Goal: Book appointment/travel/reservation

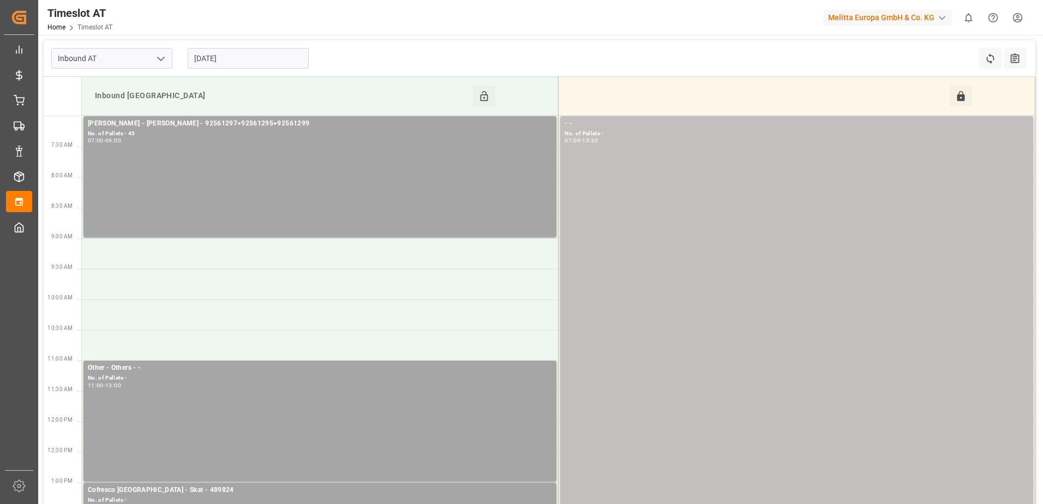
click at [247, 56] on input "[DATE]" at bounding box center [248, 58] width 121 height 21
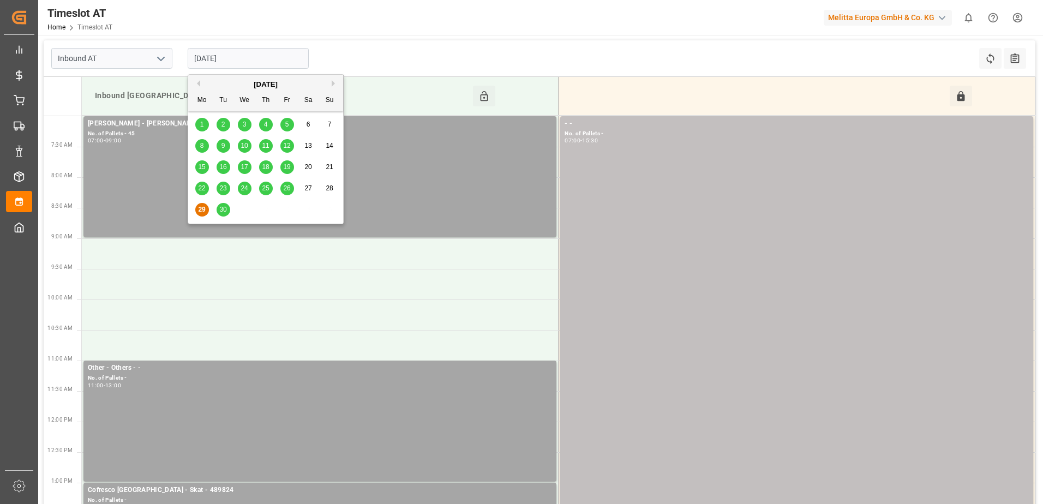
click at [335, 84] on button "Next Month" at bounding box center [335, 83] width 7 height 7
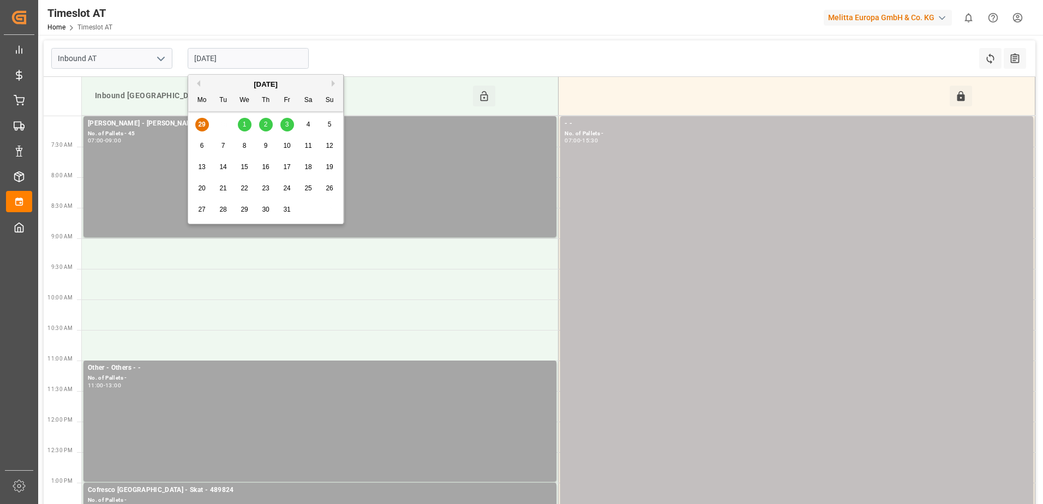
click at [243, 125] on span "1" at bounding box center [245, 125] width 4 height 8
type input "01-10-2025"
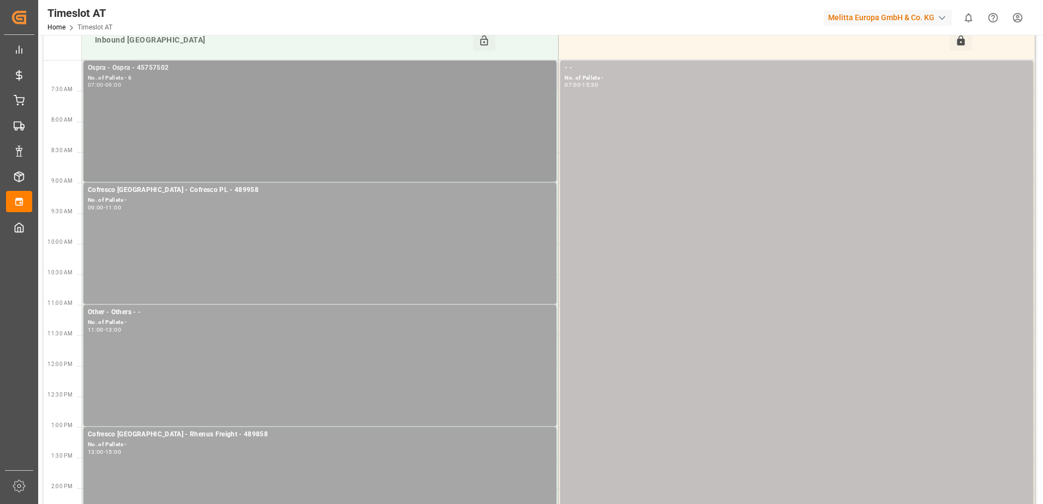
scroll to position [55, 0]
click at [235, 109] on div "Ospra - Ospra - 45757502 No. of Pallets - 6 07:00 - 09:00" at bounding box center [320, 122] width 464 height 117
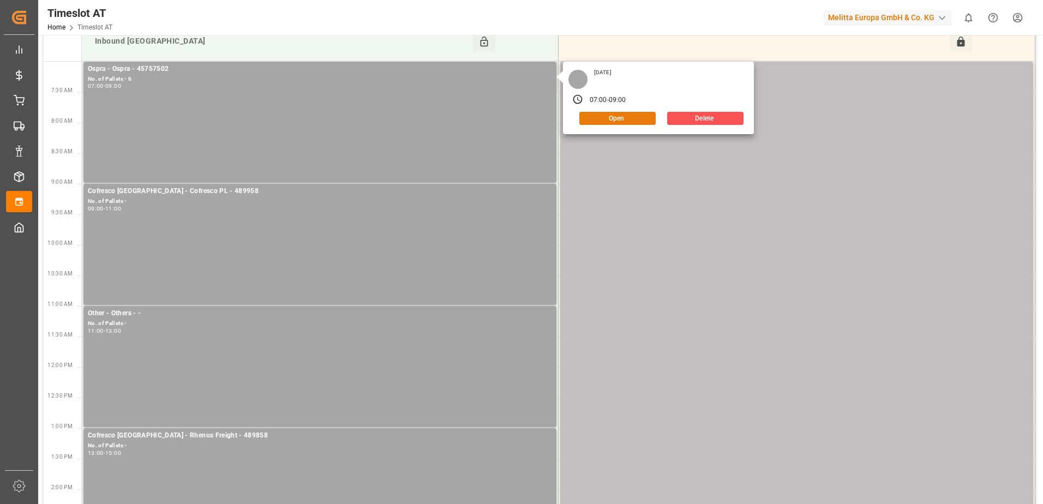
click at [584, 118] on button "Open" at bounding box center [617, 118] width 76 height 13
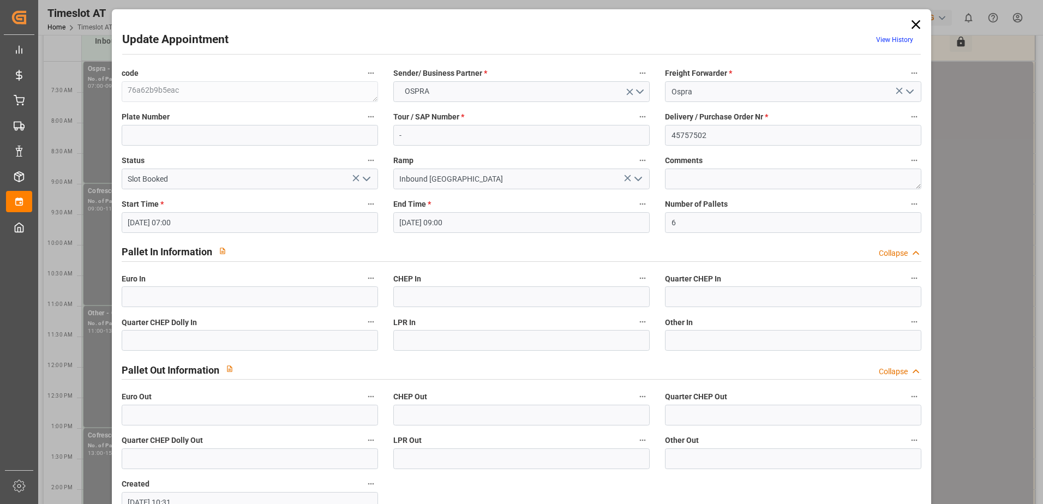
click at [912, 23] on icon at bounding box center [915, 24] width 9 height 9
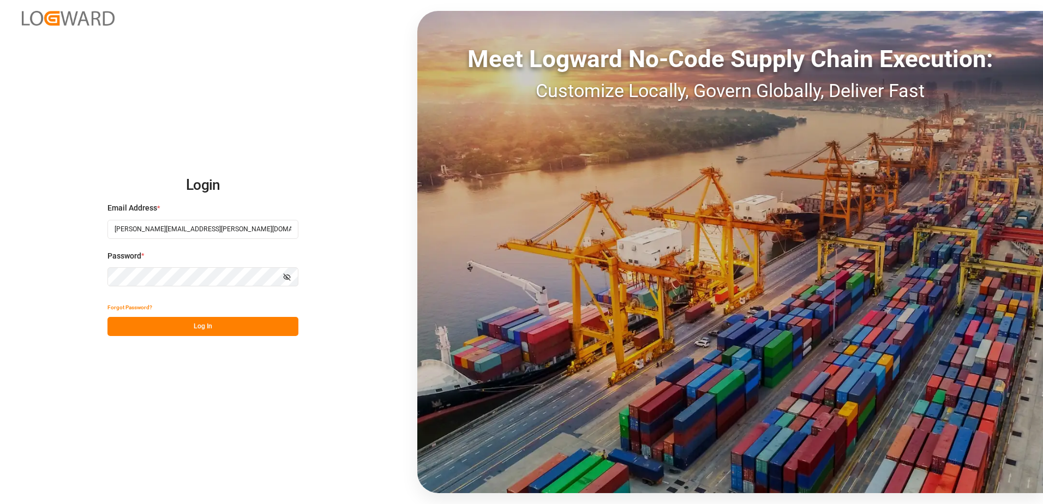
click at [217, 327] on button "Log In" at bounding box center [202, 326] width 191 height 19
